Goal: Find contact information: Find contact information

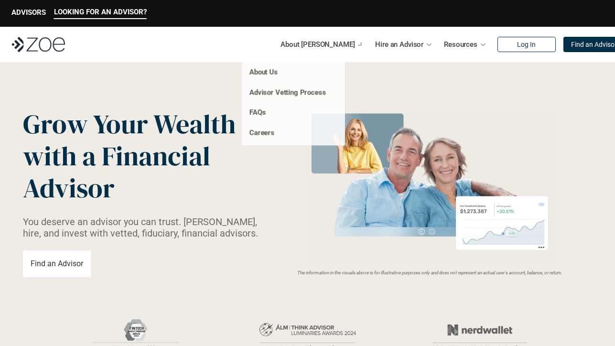
click at [335, 46] on div "About [PERSON_NAME]" at bounding box center [321, 44] width 83 height 19
click at [277, 71] on link "About Us" at bounding box center [263, 72] width 29 height 9
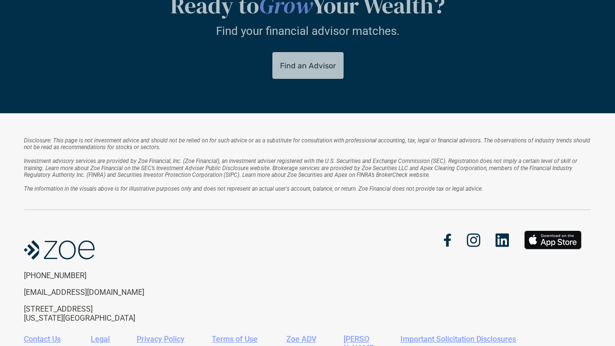
scroll to position [1296, 0]
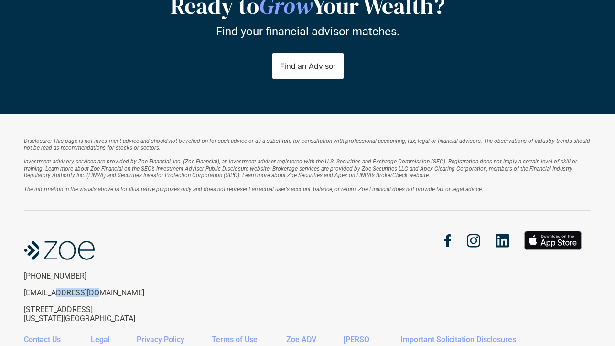
drag, startPoint x: 57, startPoint y: 240, endPoint x: 95, endPoint y: 240, distance: 38.2
click at [95, 288] on p "[EMAIL_ADDRESS][DOMAIN_NAME]" at bounding box center [102, 292] width 157 height 9
copy p "[DOMAIN_NAME]"
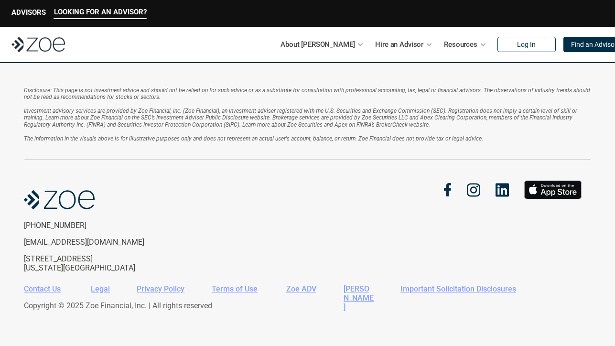
scroll to position [2117, 0]
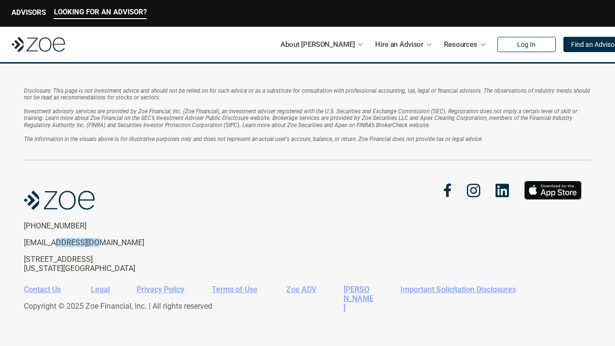
drag, startPoint x: 99, startPoint y: 239, endPoint x: 56, endPoint y: 235, distance: 43.6
click at [56, 238] on p "[EMAIL_ADDRESS][DOMAIN_NAME]" at bounding box center [102, 242] width 157 height 9
copy p "[DOMAIN_NAME]"
click at [94, 255] on p "666 Third Ave, 6th Floor New York, NY, 10017" at bounding box center [102, 264] width 157 height 18
drag, startPoint x: 100, startPoint y: 245, endPoint x: 49, endPoint y: 244, distance: 51.1
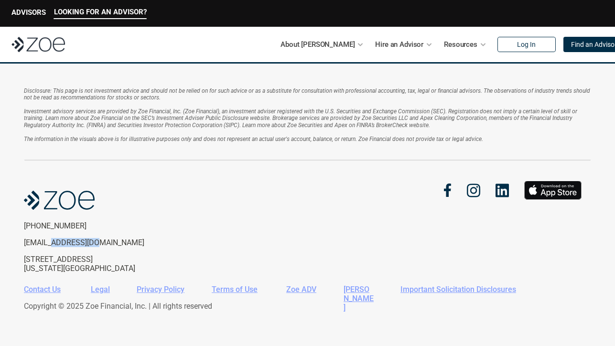
click at [49, 244] on div "(646) 680-9244 support@zoefin.com 666 Third Ave, 6th Floor New York, NY, 10017" at bounding box center [102, 247] width 157 height 52
copy p "@zoefin.com"
